Goal: Obtain resource: Download file/media

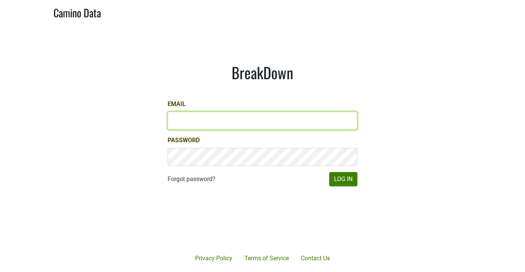
click at [197, 121] on input "Email" at bounding box center [263, 121] width 190 height 18
type input "[PERSON_NAME][EMAIL_ADDRESS][DOMAIN_NAME]"
click at [329, 172] on button "Log In" at bounding box center [343, 179] width 28 height 14
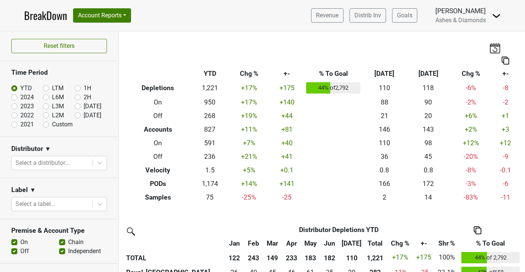
click at [475, 229] on img at bounding box center [478, 230] width 8 height 8
click at [474, 214] on div "Export to Excel" at bounding box center [477, 216] width 38 height 11
click at [83, 75] on h3 "Time Period" at bounding box center [59, 73] width 96 height 8
click at [80, 73] on h3 "Time Period" at bounding box center [59, 73] width 96 height 8
click at [52, 88] on label "LTM" at bounding box center [58, 88] width 12 height 9
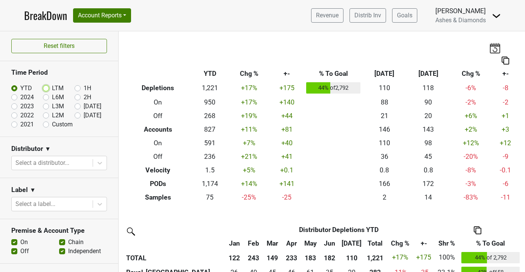
click at [47, 88] on input "LTM" at bounding box center [58, 88] width 30 height 8
radio input "true"
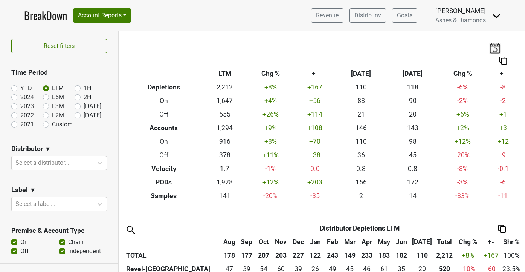
click at [52, 124] on label "Custom" at bounding box center [62, 124] width 21 height 9
click at [44, 124] on input "Custom" at bounding box center [58, 124] width 30 height 8
radio input "true"
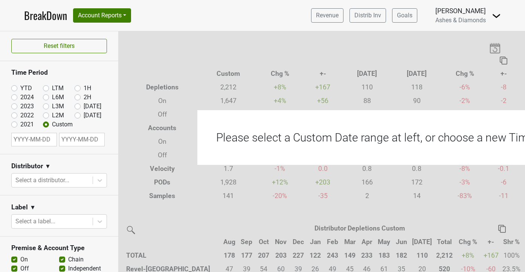
click at [33, 142] on input "text" at bounding box center [34, 140] width 46 height 14
select select "7"
select select "2025"
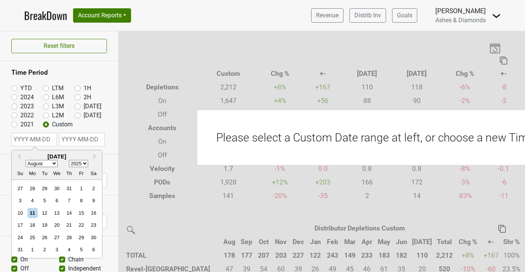
click at [41, 164] on select "January February March April May June July August September October November De…" at bounding box center [42, 163] width 32 height 7
select select "0"
click at [56, 189] on div "1" at bounding box center [57, 188] width 10 height 10
type input "2025-01-01"
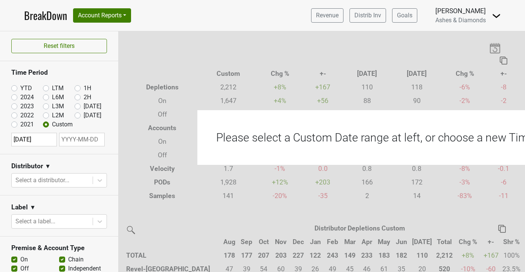
select select "7"
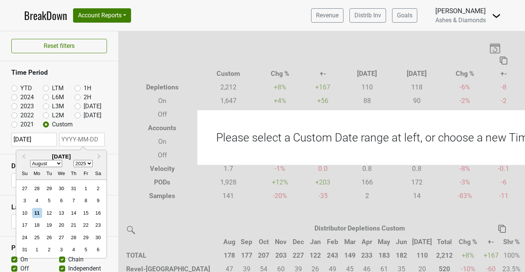
click at [87, 133] on input "text" at bounding box center [82, 140] width 46 height 14
click at [38, 211] on div "11" at bounding box center [37, 213] width 10 height 10
type input "2025-08-11"
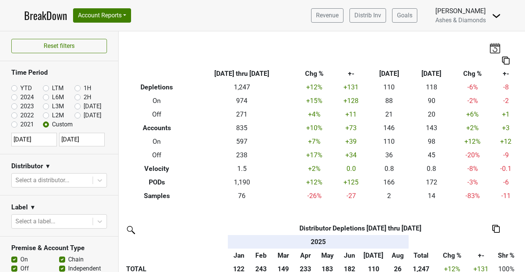
click at [496, 227] on img at bounding box center [497, 229] width 8 height 8
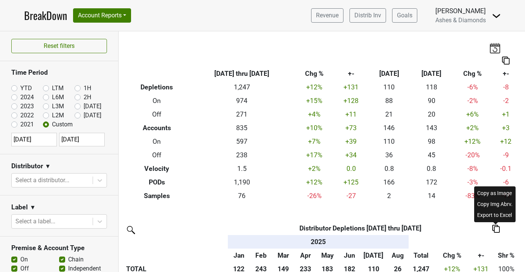
click at [497, 212] on div "Export to Excel" at bounding box center [495, 215] width 38 height 11
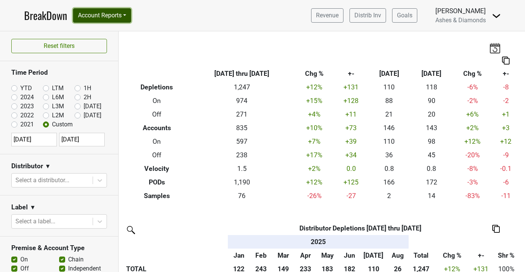
click at [127, 19] on button "Account Reports" at bounding box center [102, 15] width 58 height 14
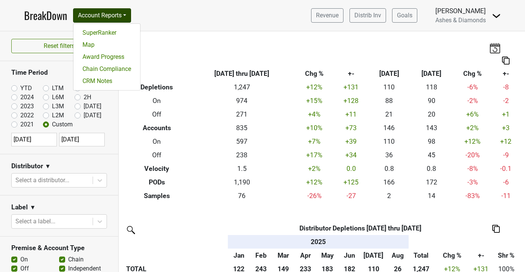
click at [179, 30] on nav "BreakDown Account Reports SuperRanker Map Award Progress Chain Compliance CRM N…" at bounding box center [262, 15] width 489 height 31
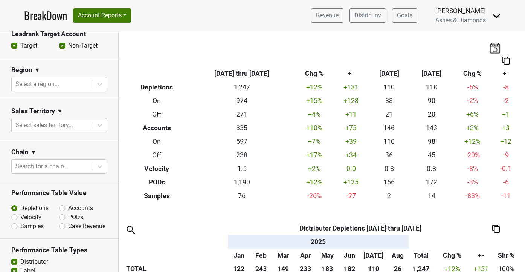
scroll to position [262, 0]
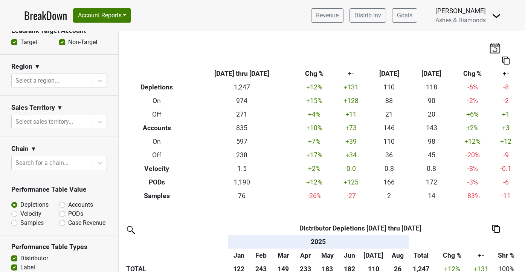
click at [74, 217] on label "PODs" at bounding box center [75, 213] width 15 height 9
click at [74, 217] on input "PODs" at bounding box center [82, 213] width 46 height 8
radio input "true"
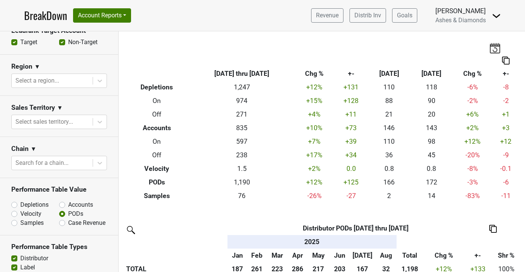
click at [490, 229] on img at bounding box center [494, 229] width 8 height 8
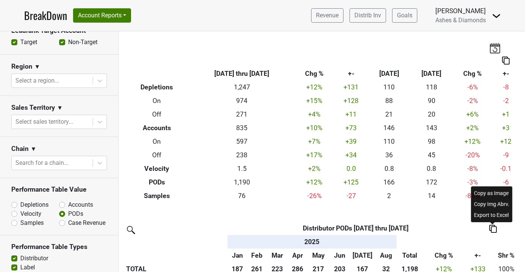
click at [486, 217] on div "Export to Excel" at bounding box center [492, 215] width 38 height 11
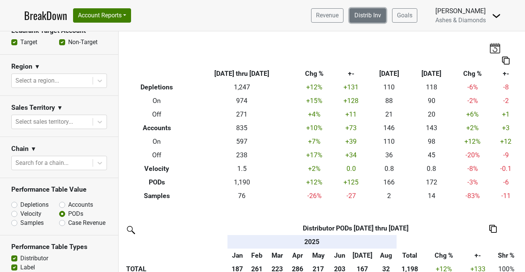
click at [384, 18] on link "Distrib Inv" at bounding box center [368, 15] width 37 height 14
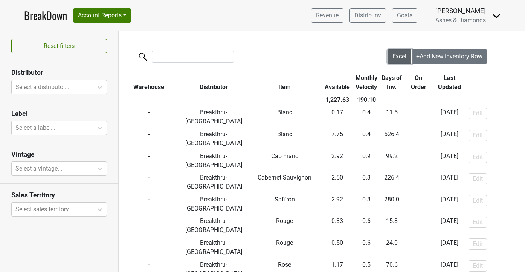
click at [397, 58] on span "Excel" at bounding box center [400, 56] width 14 height 7
